Goal: Navigation & Orientation: Find specific page/section

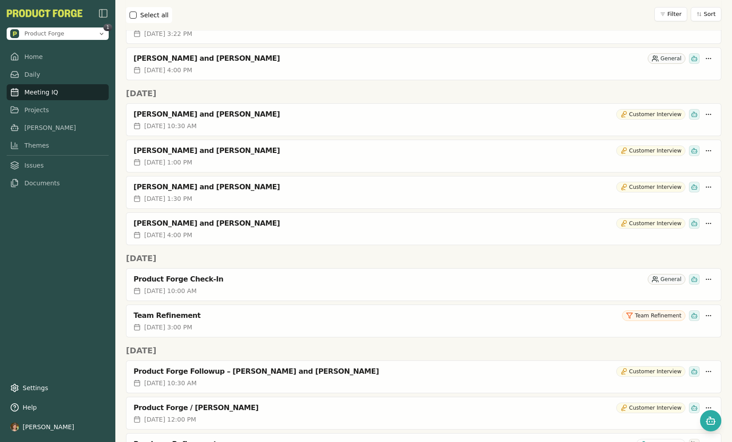
scroll to position [1973, 0]
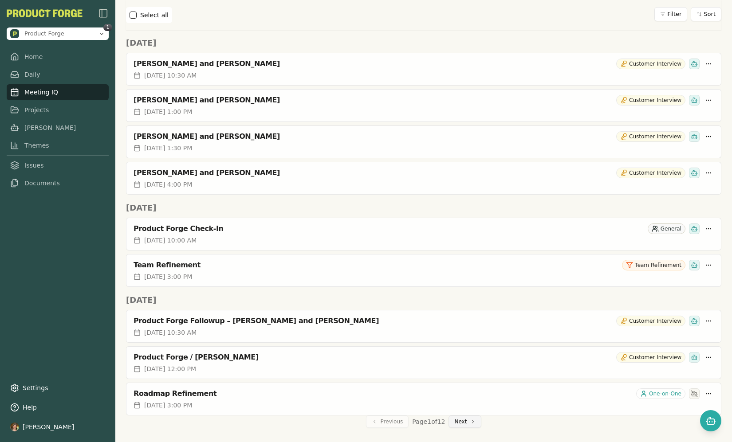
click at [474, 422] on button "Next" at bounding box center [464, 422] width 33 height 12
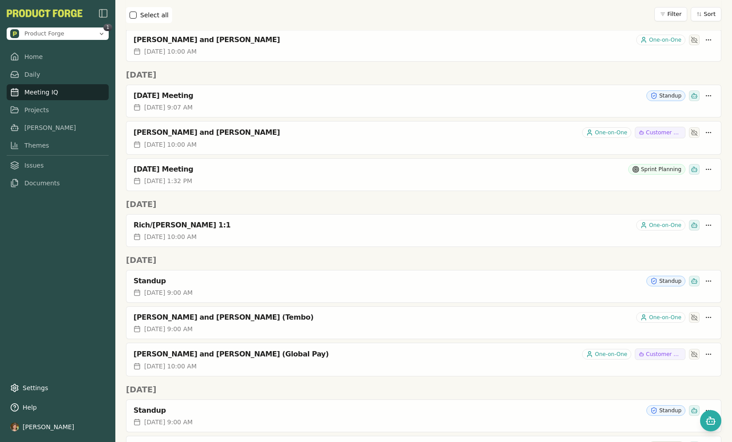
scroll to position [1901, 0]
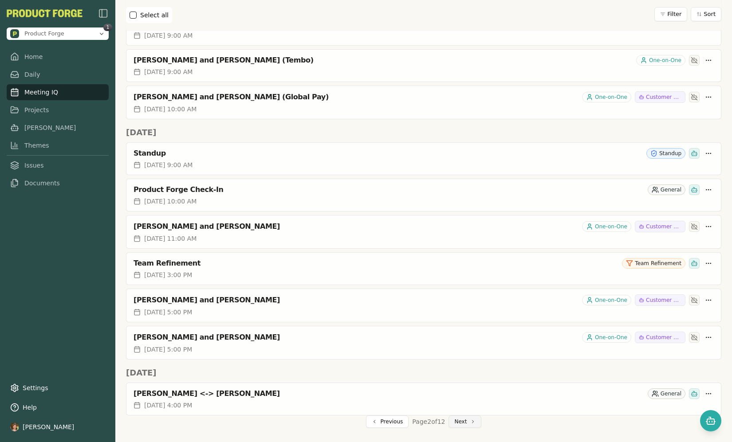
click at [460, 426] on button "Next" at bounding box center [464, 422] width 33 height 12
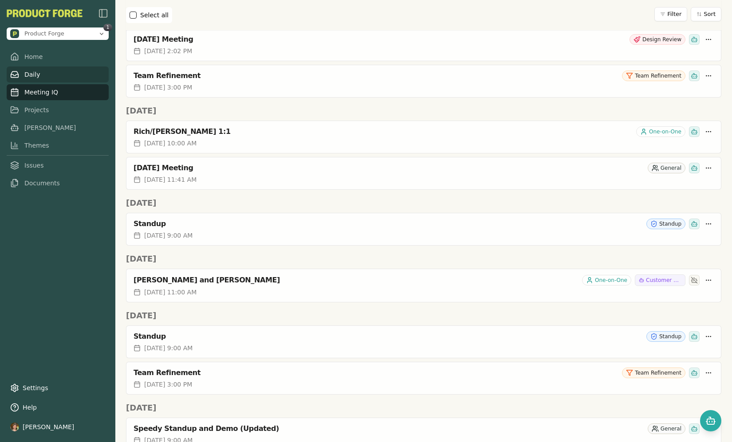
scroll to position [0, 0]
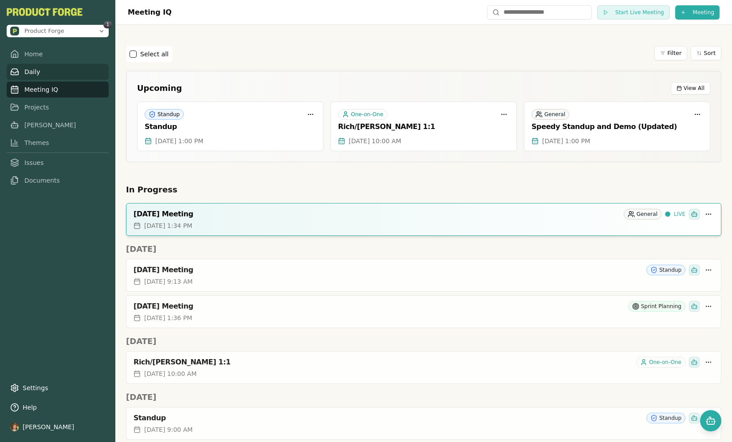
click at [39, 70] on link "Daily" at bounding box center [58, 72] width 102 height 16
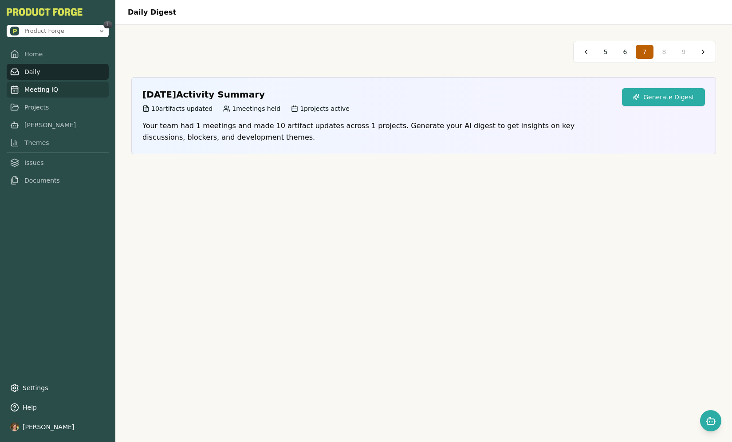
click at [36, 91] on link "Meeting IQ" at bounding box center [58, 90] width 102 height 16
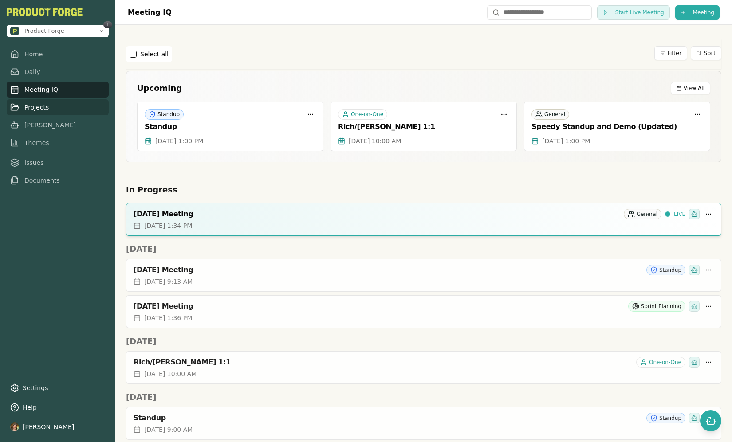
click at [46, 107] on link "Projects" at bounding box center [58, 107] width 102 height 16
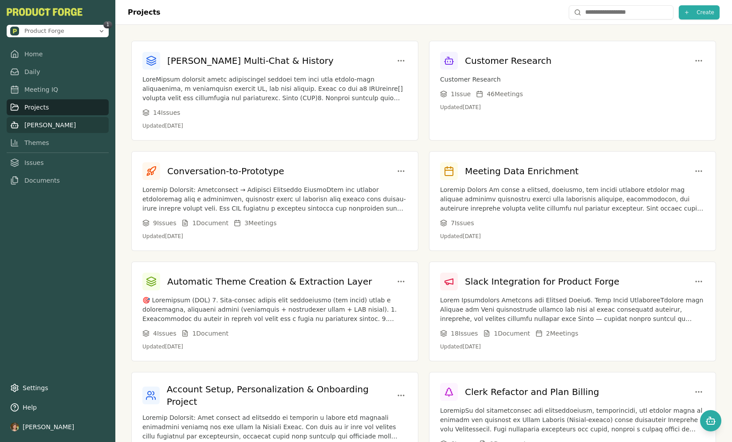
click at [37, 123] on link "[PERSON_NAME]" at bounding box center [58, 125] width 102 height 16
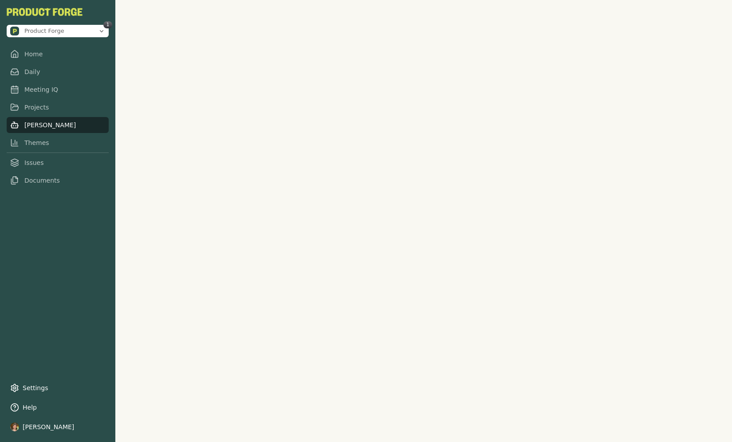
scroll to position [2709, 0]
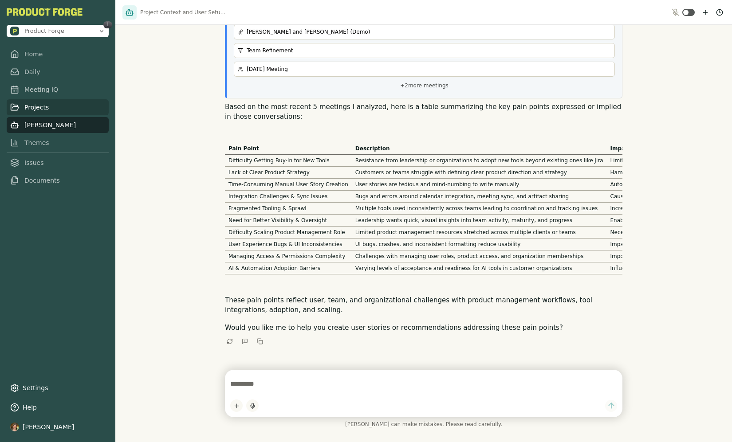
click at [35, 111] on link "Projects" at bounding box center [58, 107] width 102 height 16
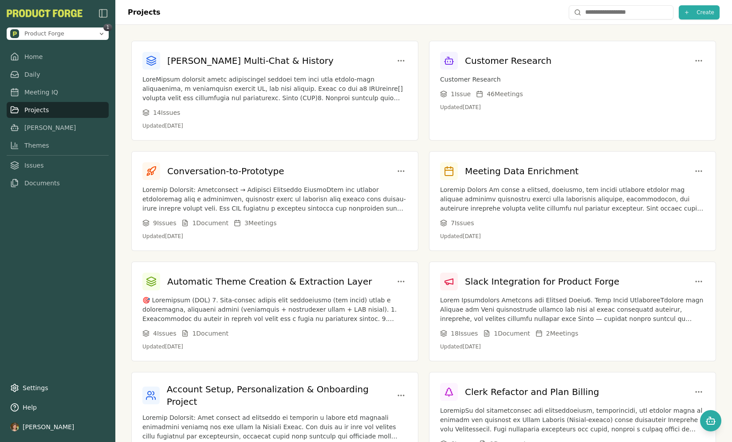
click at [303, 37] on div "[PERSON_NAME] Multi-Chat & History 14 Issue s Updated [DATE] Customer Research …" at bounding box center [423, 429] width 617 height 809
click at [409, 142] on div "[PERSON_NAME] Multi-Chat & History 14 Issue s Updated [DATE] Customer Research …" at bounding box center [423, 429] width 585 height 777
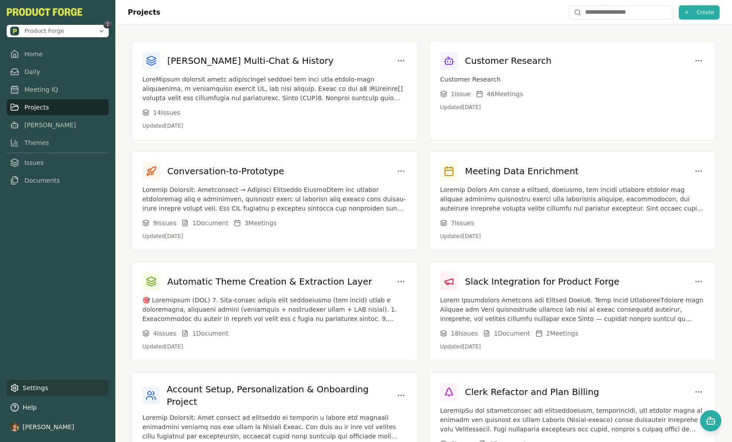
click at [33, 393] on link "Settings" at bounding box center [58, 388] width 102 height 16
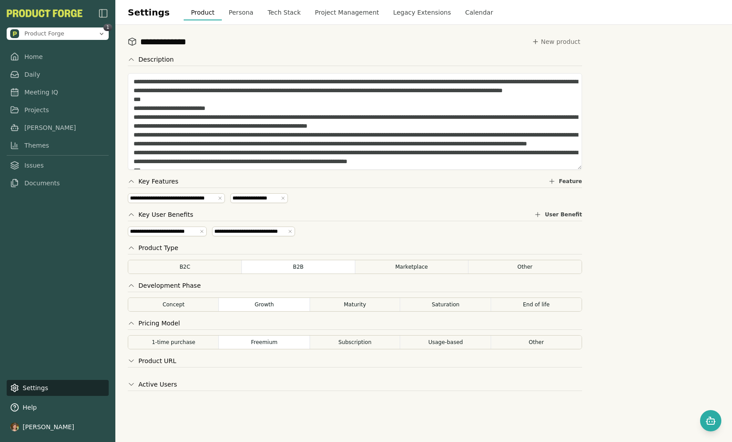
click at [467, 10] on button "Calendar" at bounding box center [479, 12] width 42 height 16
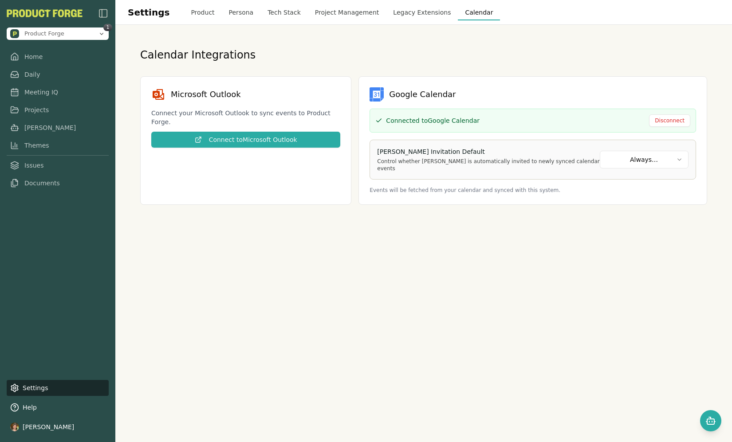
click at [618, 157] on html "Product Forge 1 Home Daily Meeting IQ Projects [PERSON_NAME] Themes Issues Docu…" at bounding box center [366, 221] width 732 height 442
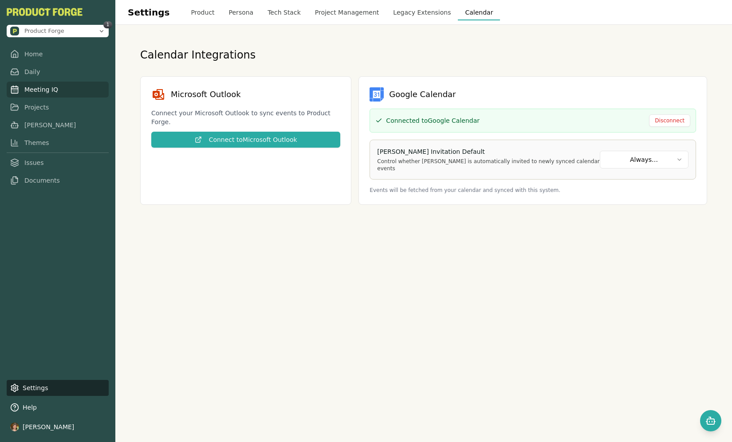
click at [37, 89] on link "Meeting IQ" at bounding box center [58, 90] width 102 height 16
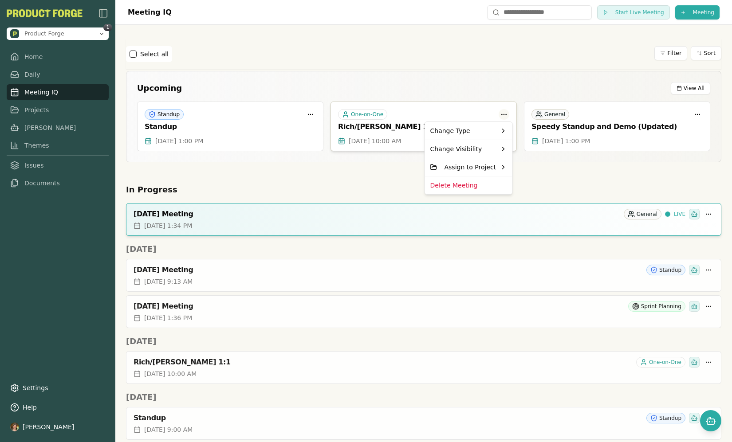
click at [505, 113] on html "Product Forge 1 Home Daily Meeting IQ Projects [PERSON_NAME] Themes Issues Docu…" at bounding box center [366, 221] width 732 height 442
click at [397, 67] on html "Product Forge 1 Home Daily Meeting IQ Projects [PERSON_NAME] Themes Issues Docu…" at bounding box center [366, 221] width 732 height 442
click at [500, 190] on h2 "In Progress" at bounding box center [423, 190] width 595 height 12
click at [695, 115] on html "Product Forge 1 Home Daily Meeting IQ Projects [PERSON_NAME] Themes Issues Docu…" at bounding box center [366, 221] width 732 height 442
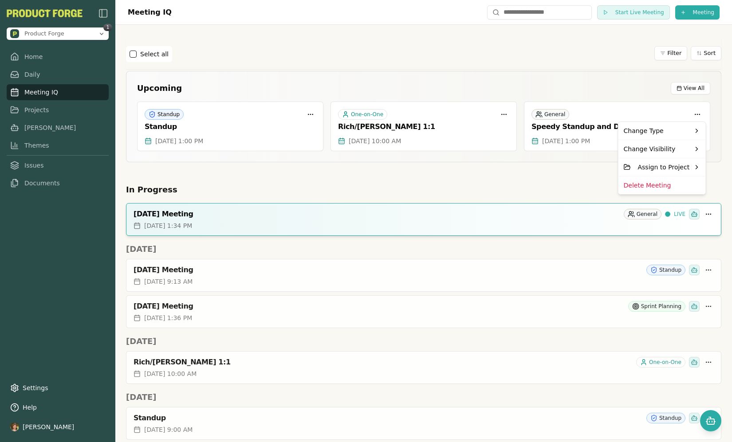
click at [558, 156] on html "Product Forge 1 Home Daily Meeting IQ Projects [PERSON_NAME] Themes Issues Docu…" at bounding box center [366, 221] width 732 height 442
click at [578, 133] on div "General Speedy Standup and Demo (Updated)" at bounding box center [616, 119] width 185 height 35
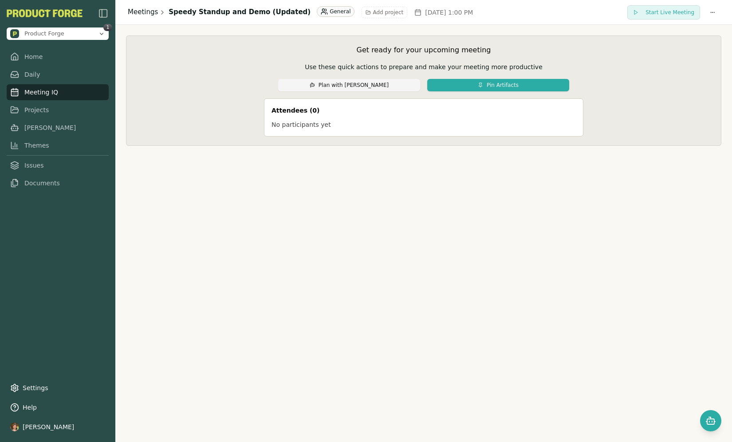
click at [148, 10] on link "Meetings" at bounding box center [143, 12] width 30 height 10
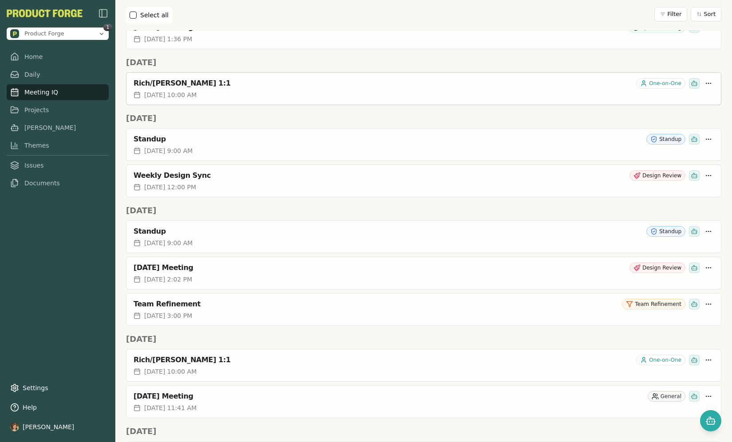
scroll to position [279, 0]
click at [706, 229] on html "Product Forge 1 Home Daily Meeting IQ Projects [PERSON_NAME] Themes Issues Docu…" at bounding box center [366, 221] width 732 height 442
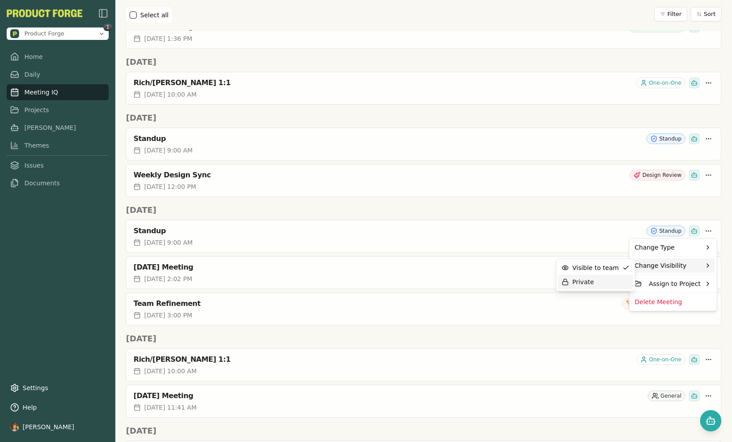
click at [578, 281] on div "Private" at bounding box center [578, 282] width 32 height 9
click at [579, 281] on div "Private" at bounding box center [578, 282] width 32 height 9
